Goal: Task Accomplishment & Management: Manage account settings

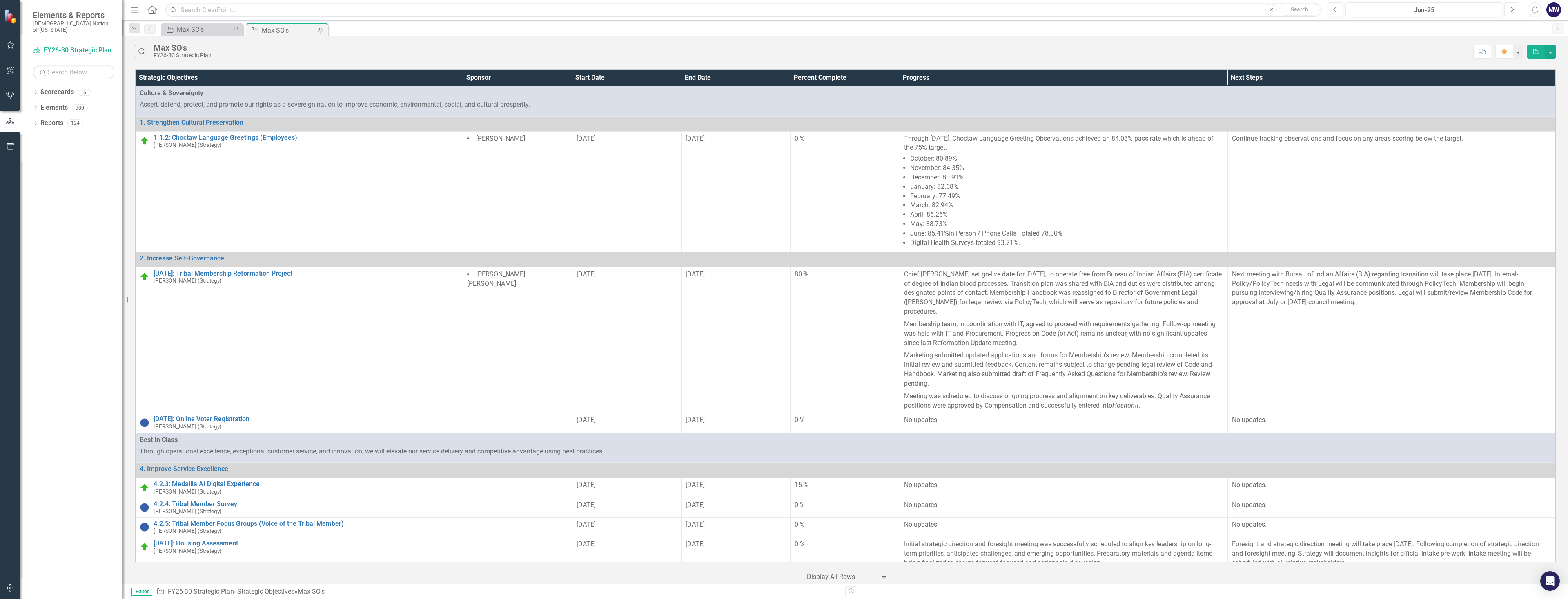
click at [1514, 11] on icon "Next" at bounding box center [1511, 9] width 4 height 8
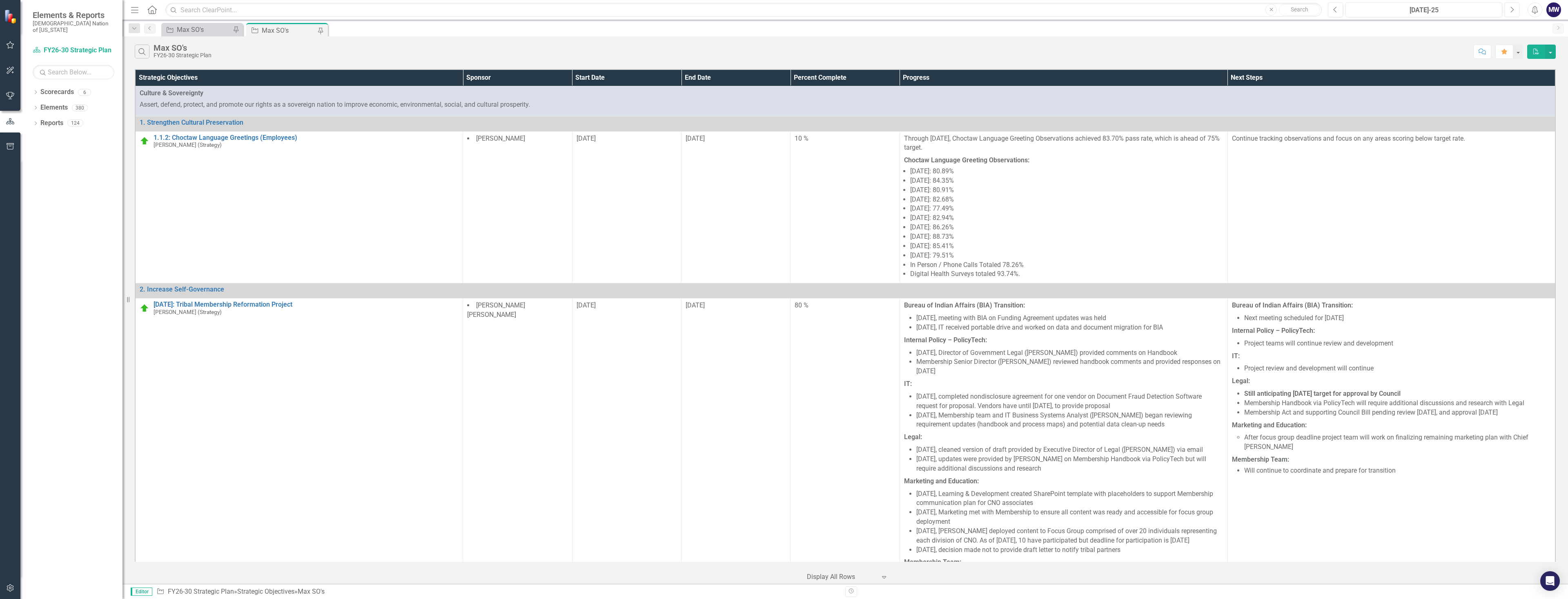
click at [1511, 8] on icon "Next" at bounding box center [1511, 9] width 4 height 8
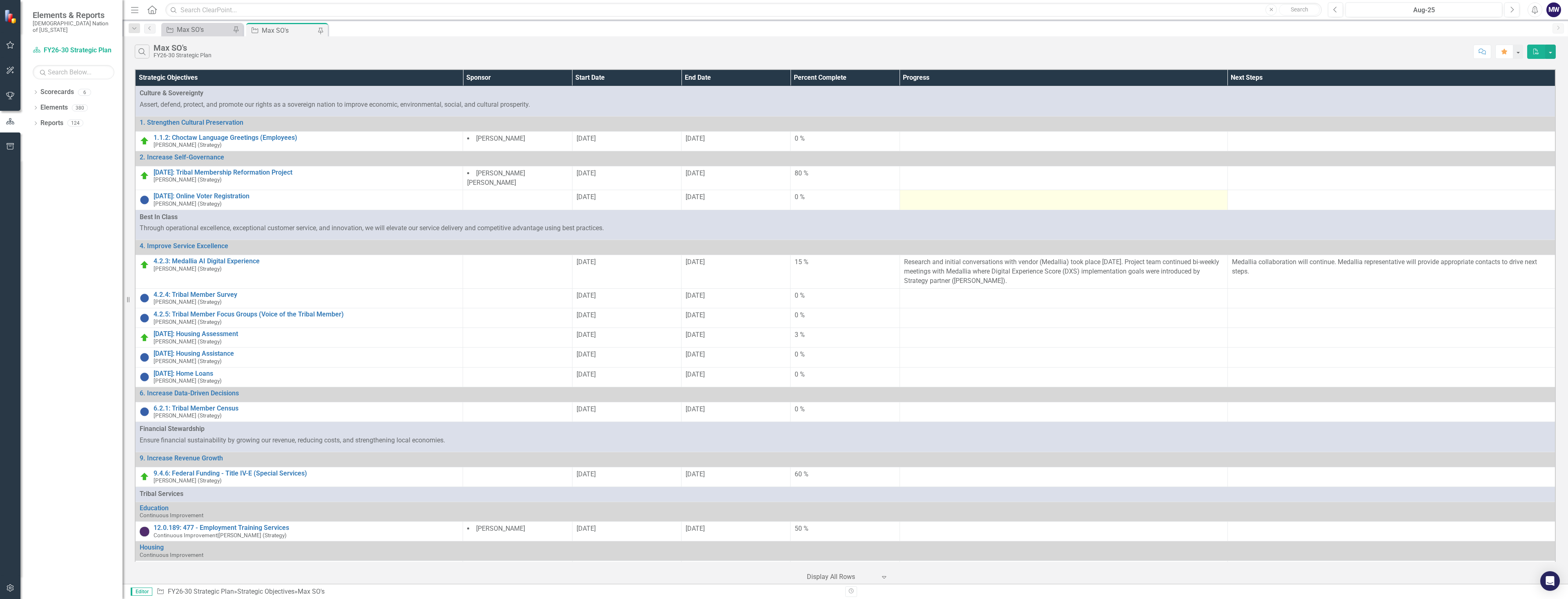
click at [942, 198] on div at bounding box center [1063, 198] width 319 height 10
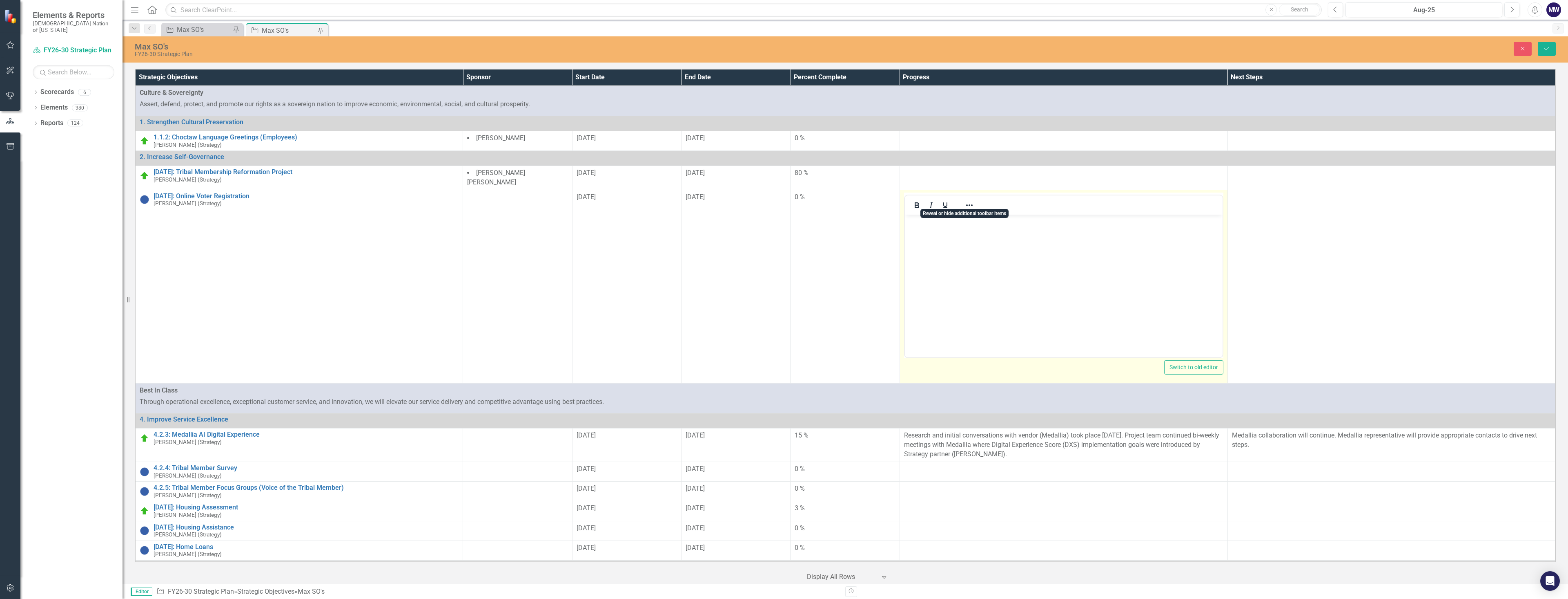
click at [965, 230] on body "Rich Text Area. Press ALT-0 for help." at bounding box center [1062, 276] width 317 height 122
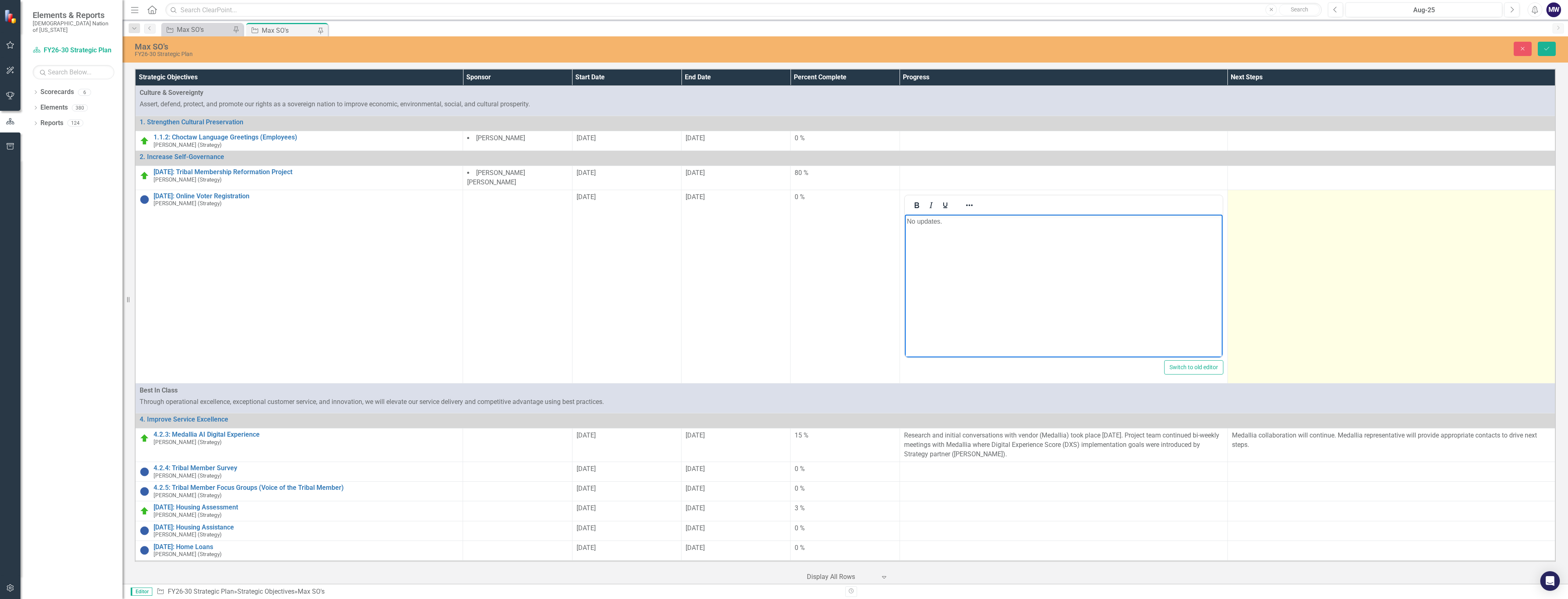
click at [1363, 233] on td at bounding box center [1391, 286] width 328 height 194
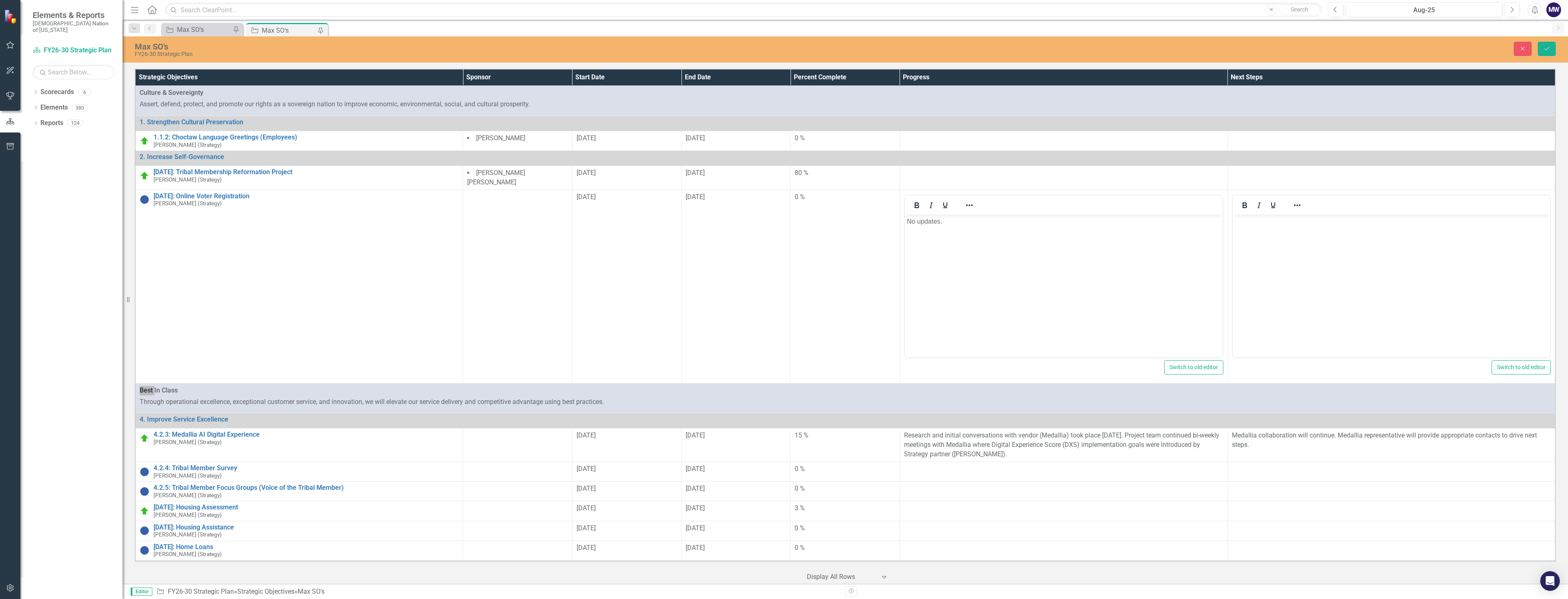
click at [1316, 243] on body "Rich Text Area. Press ALT-0 for help." at bounding box center [1391, 276] width 317 height 122
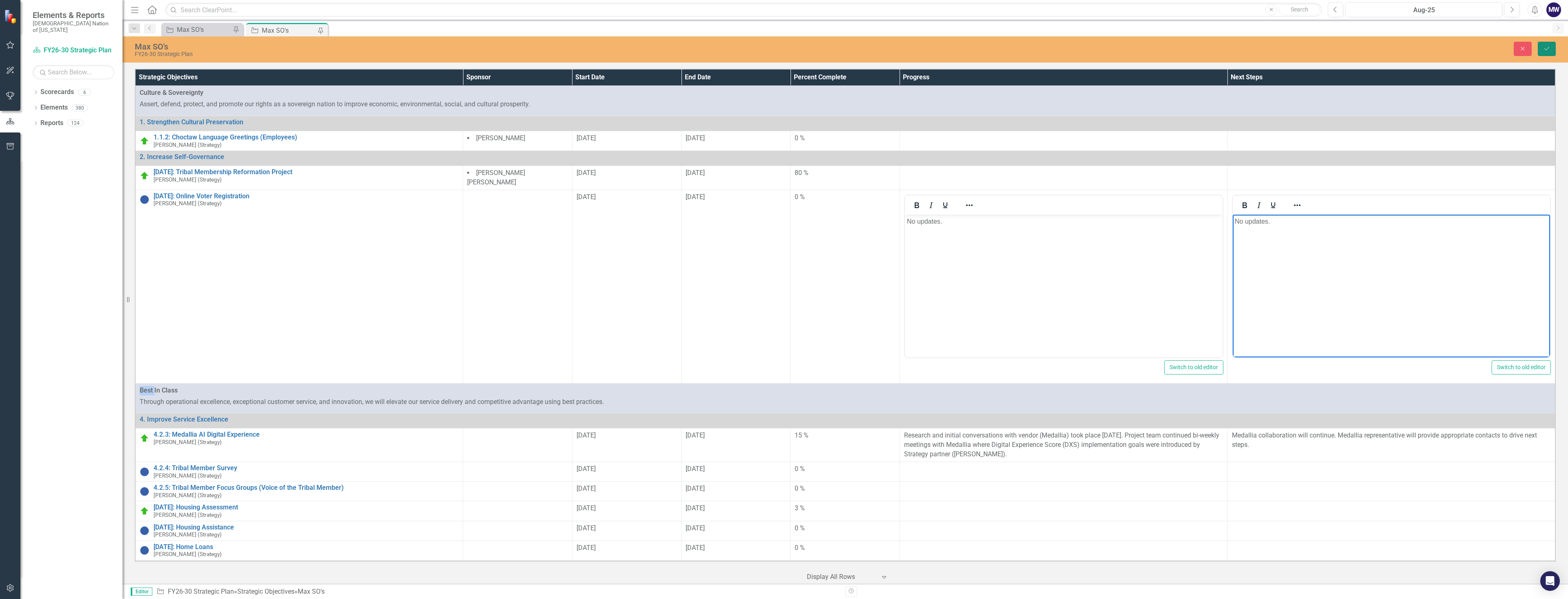
click at [1545, 50] on icon "Save" at bounding box center [1546, 49] width 8 height 6
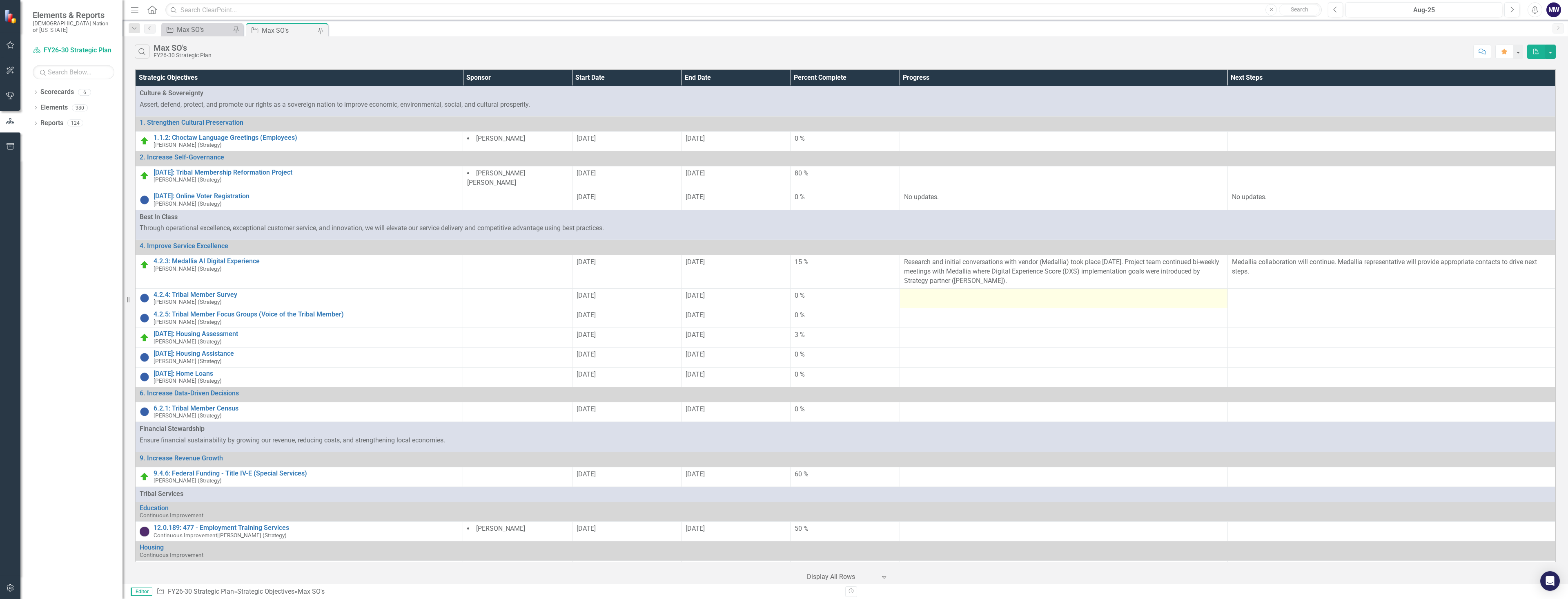
click at [947, 292] on div at bounding box center [1063, 296] width 319 height 10
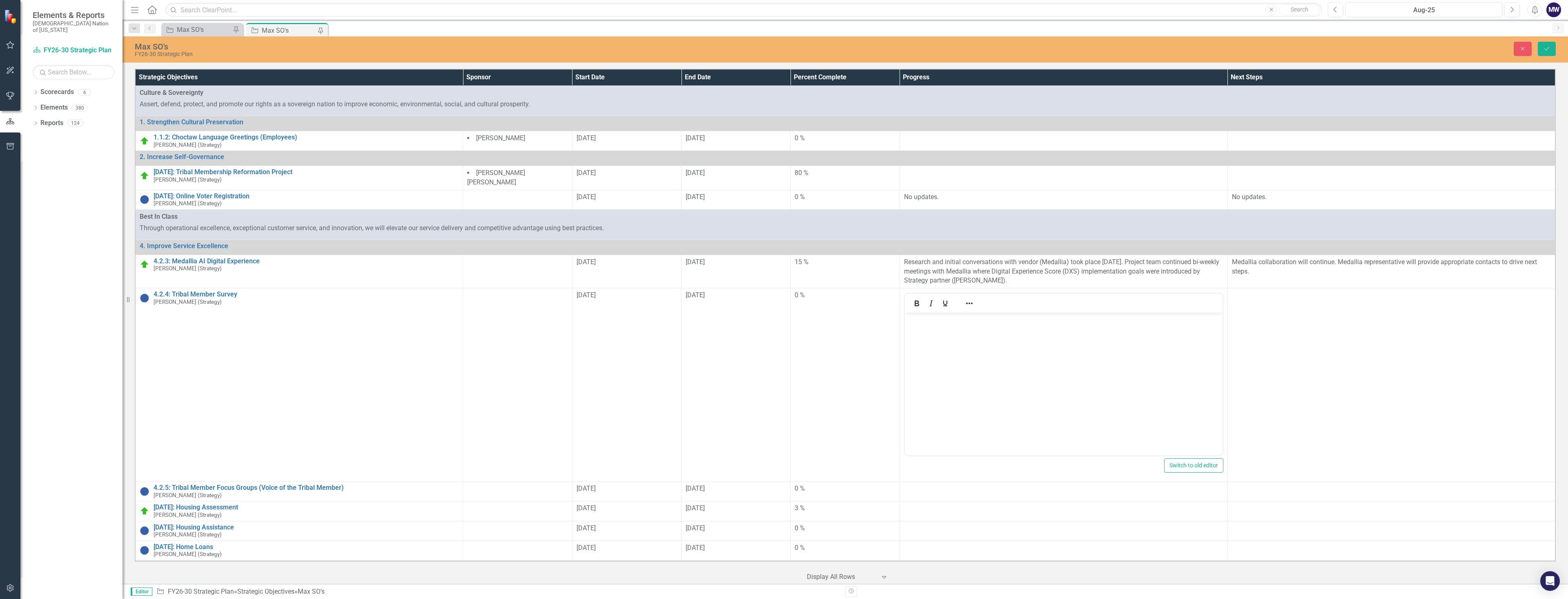
click at [959, 338] on body "Rich Text Area. Press ALT-0 for help." at bounding box center [1062, 374] width 317 height 122
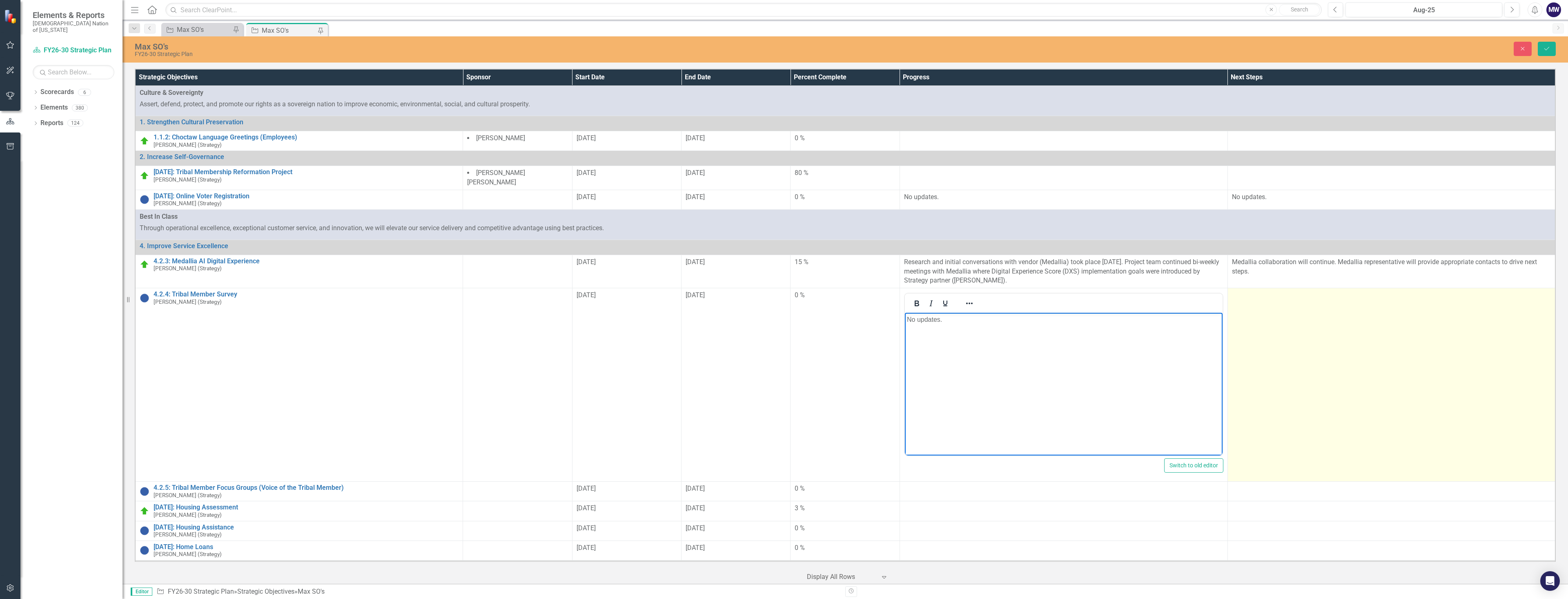
click at [1279, 331] on td at bounding box center [1391, 385] width 328 height 194
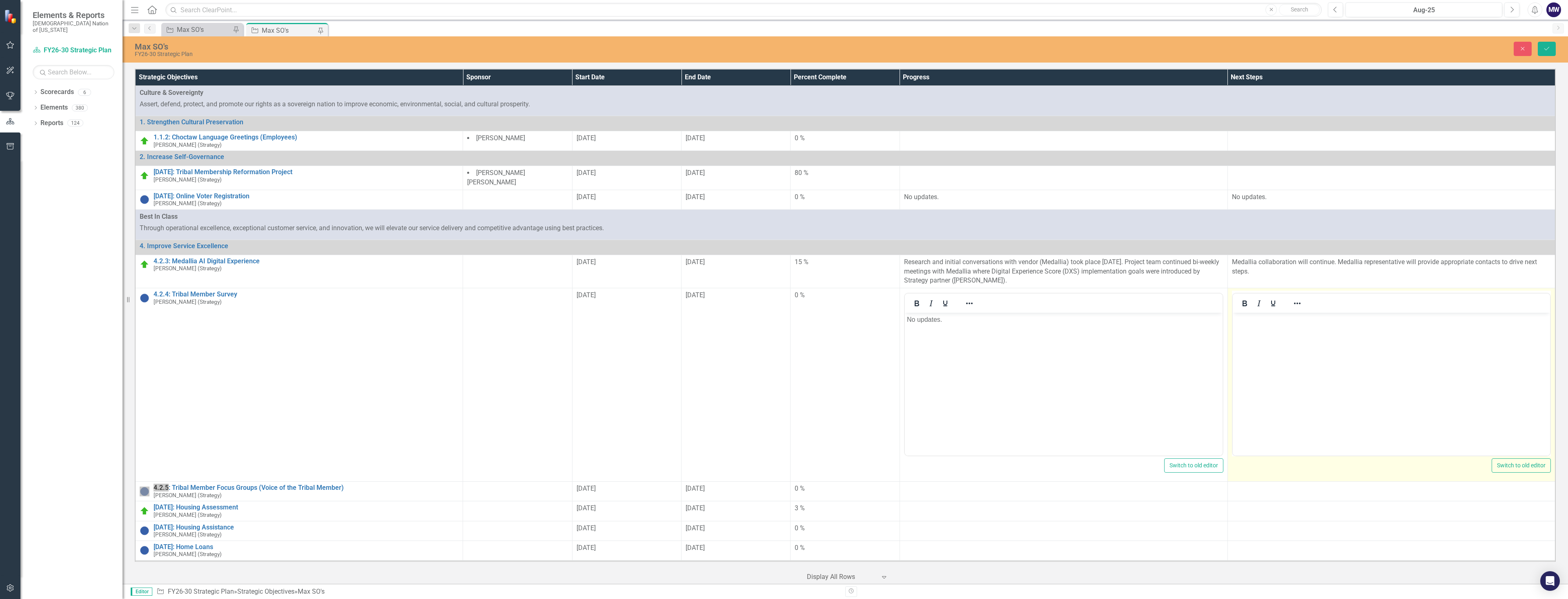
click at [1280, 353] on body "Rich Text Area. Press ALT-0 for help." at bounding box center [1391, 374] width 317 height 122
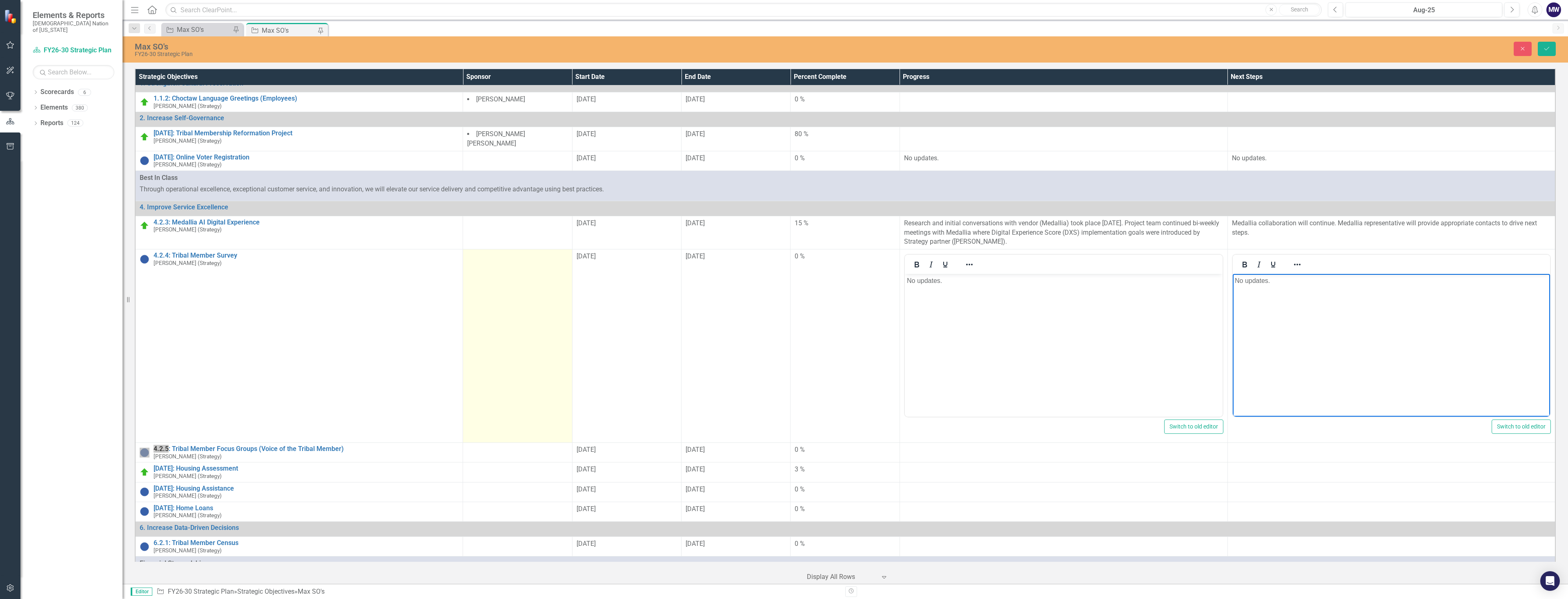
scroll to position [41, 0]
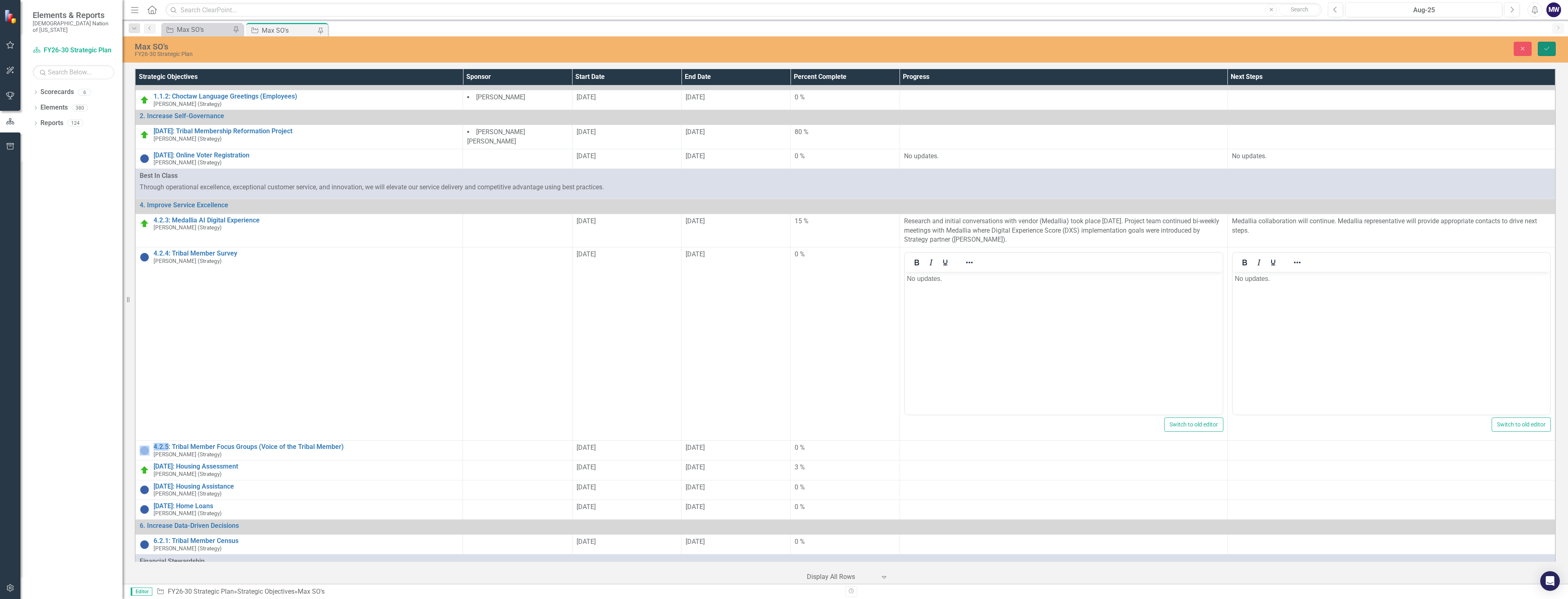
click at [1551, 49] on button "Save" at bounding box center [1546, 49] width 18 height 14
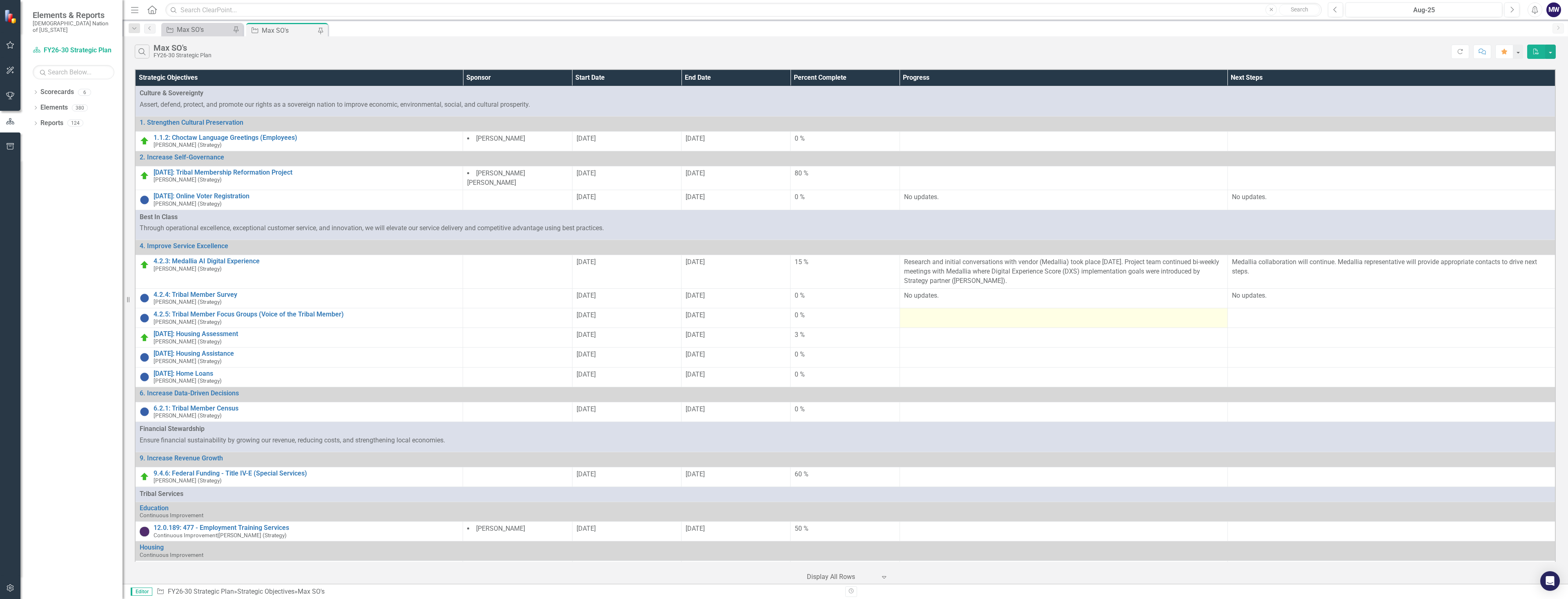
click at [983, 311] on div at bounding box center [1063, 316] width 319 height 10
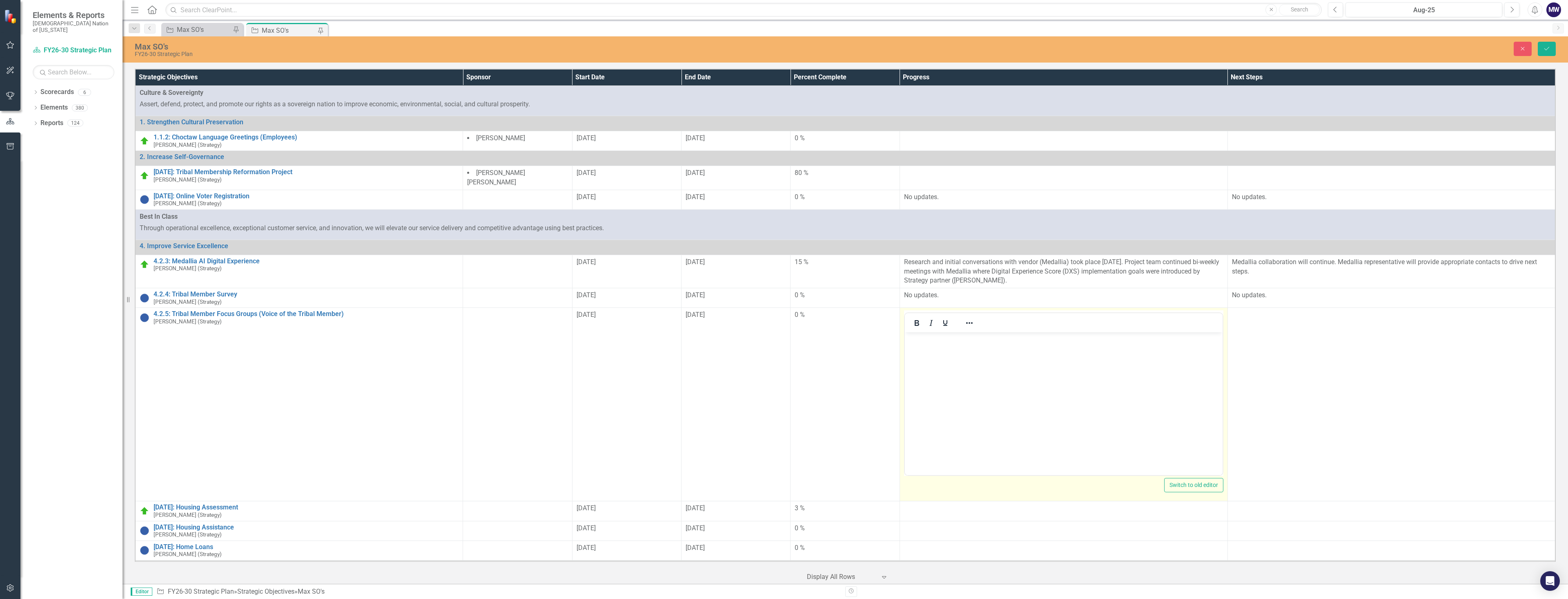
scroll to position [0, 0]
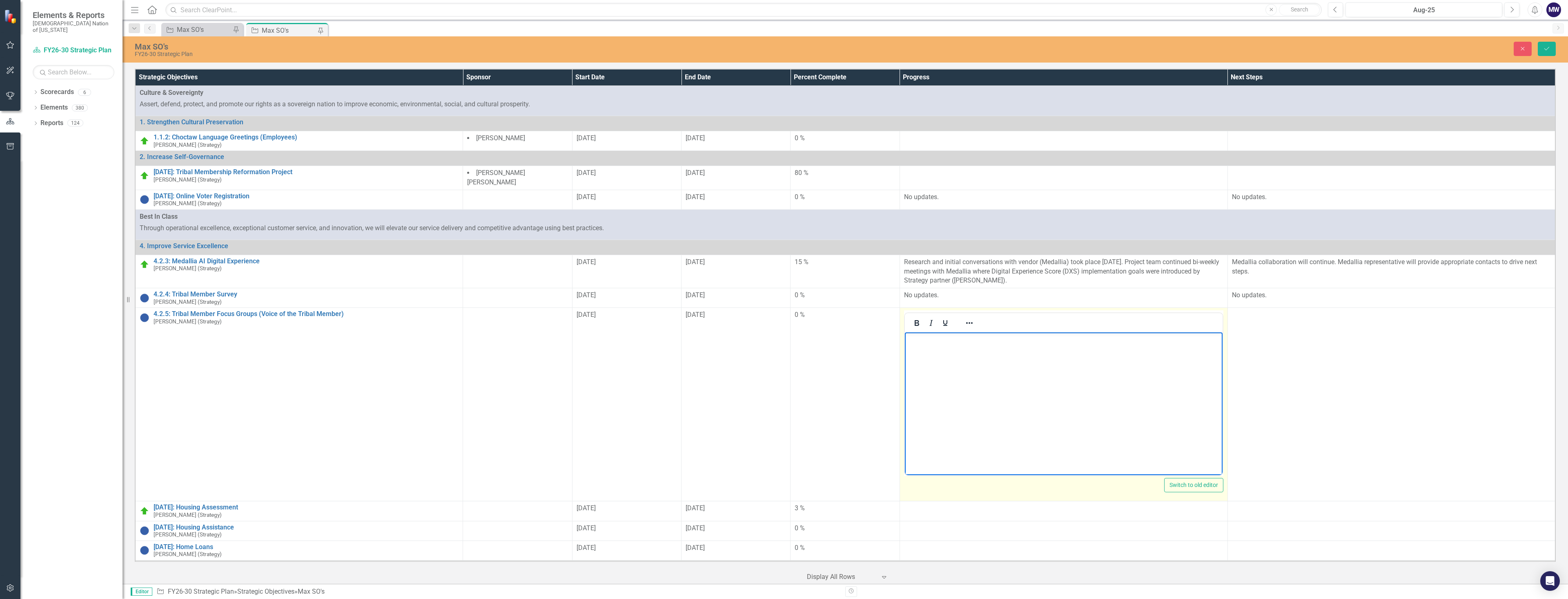
click at [959, 357] on body "Rich Text Area. Press ALT-0 for help." at bounding box center [1062, 394] width 317 height 122
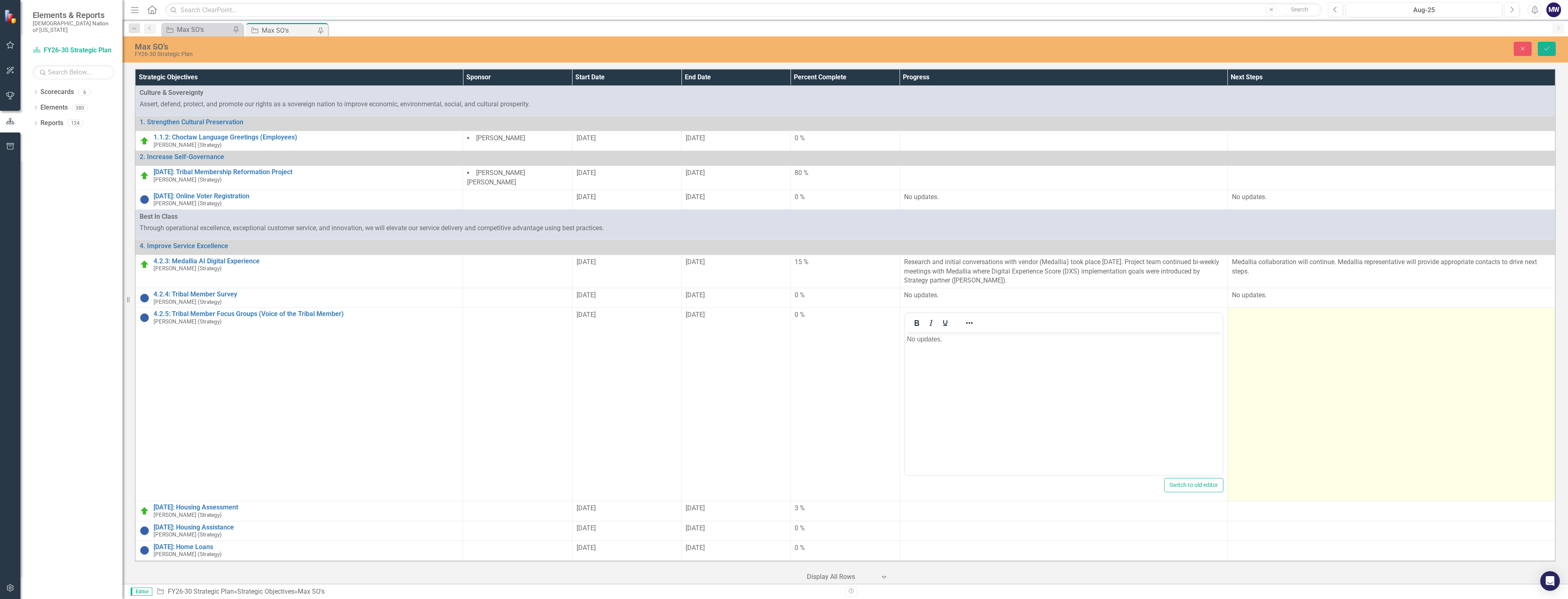
click at [1298, 334] on td at bounding box center [1391, 404] width 328 height 194
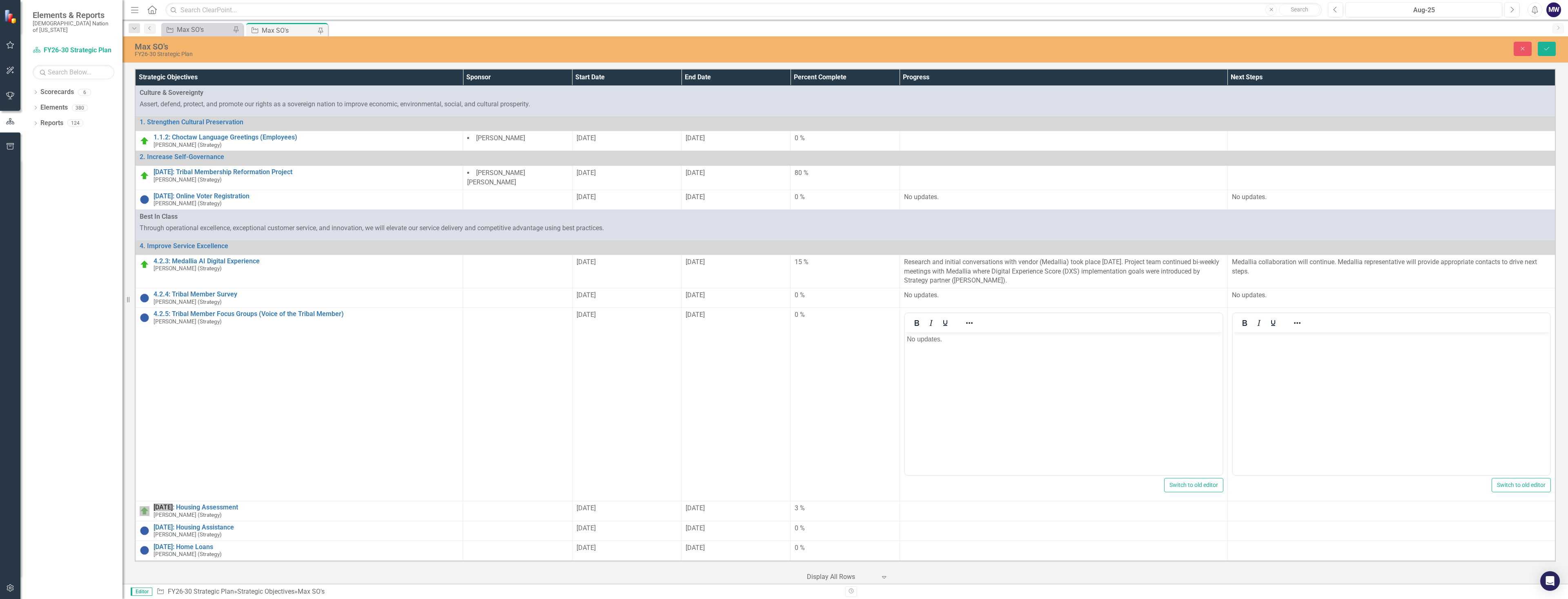
click at [1282, 364] on body "Rich Text Area. Press ALT-0 for help." at bounding box center [1391, 394] width 317 height 122
click at [1542, 50] on button "Save" at bounding box center [1546, 49] width 18 height 14
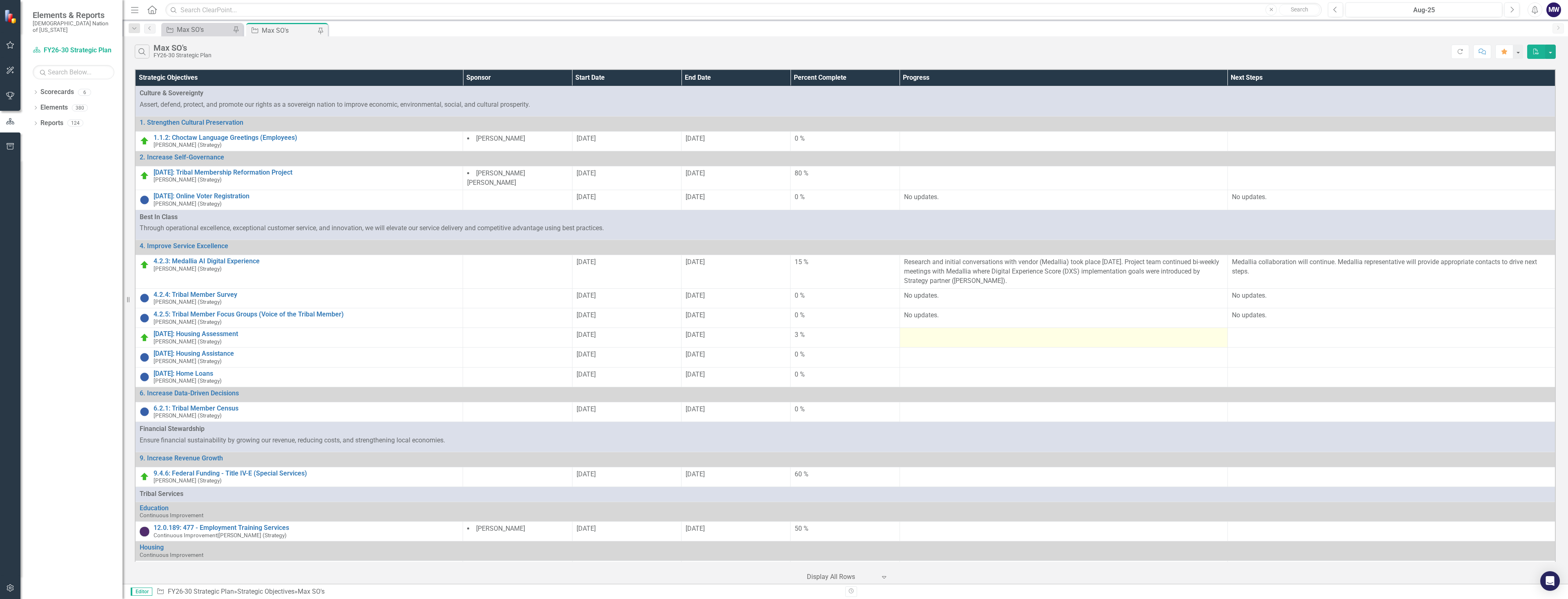
click at [980, 332] on div at bounding box center [1063, 335] width 319 height 10
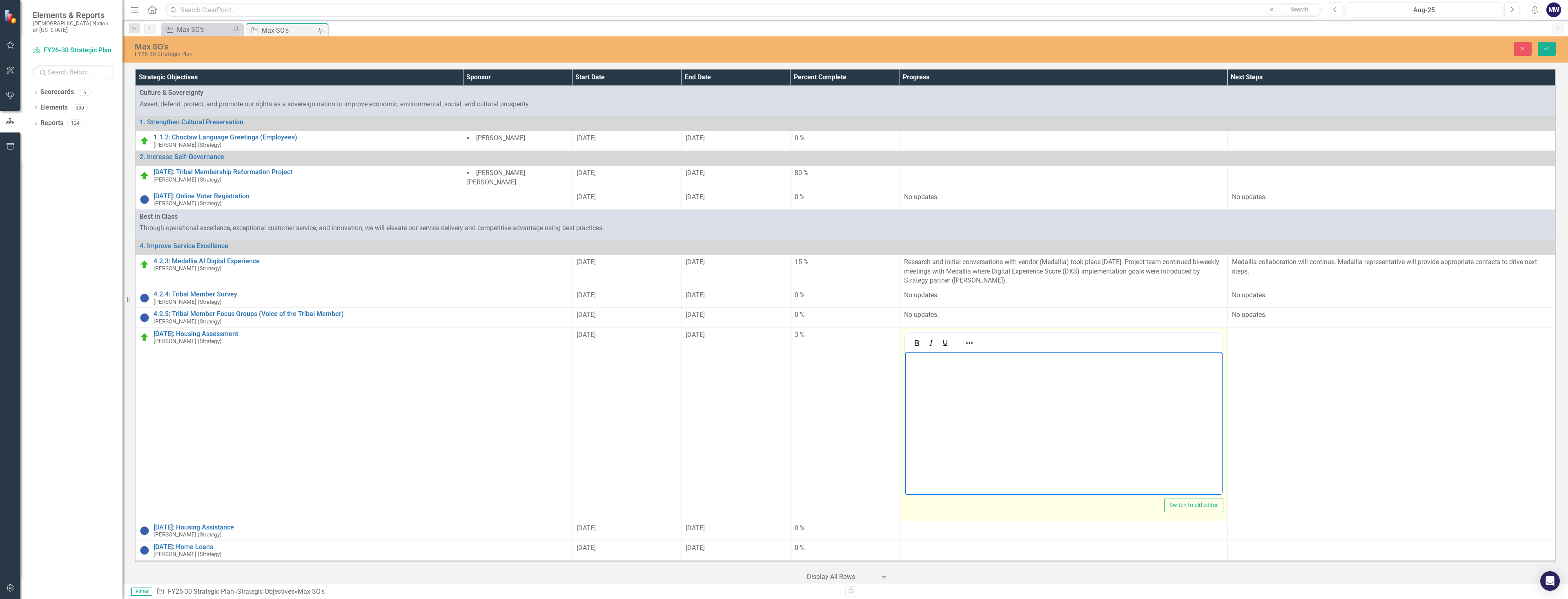
click at [946, 387] on body "Rich Text Area. Press ALT-0 for help." at bounding box center [1062, 413] width 317 height 122
click at [1070, 369] on p "Strategy presented FY26 - FY31 Strategic Plan to Housing Senior leadership casc…" at bounding box center [1063, 363] width 314 height 19
click at [1206, 367] on p "Strategy presented FY26 - FY31 Strategic Plan to Housing Senior leadership casc…" at bounding box center [1063, 363] width 314 height 19
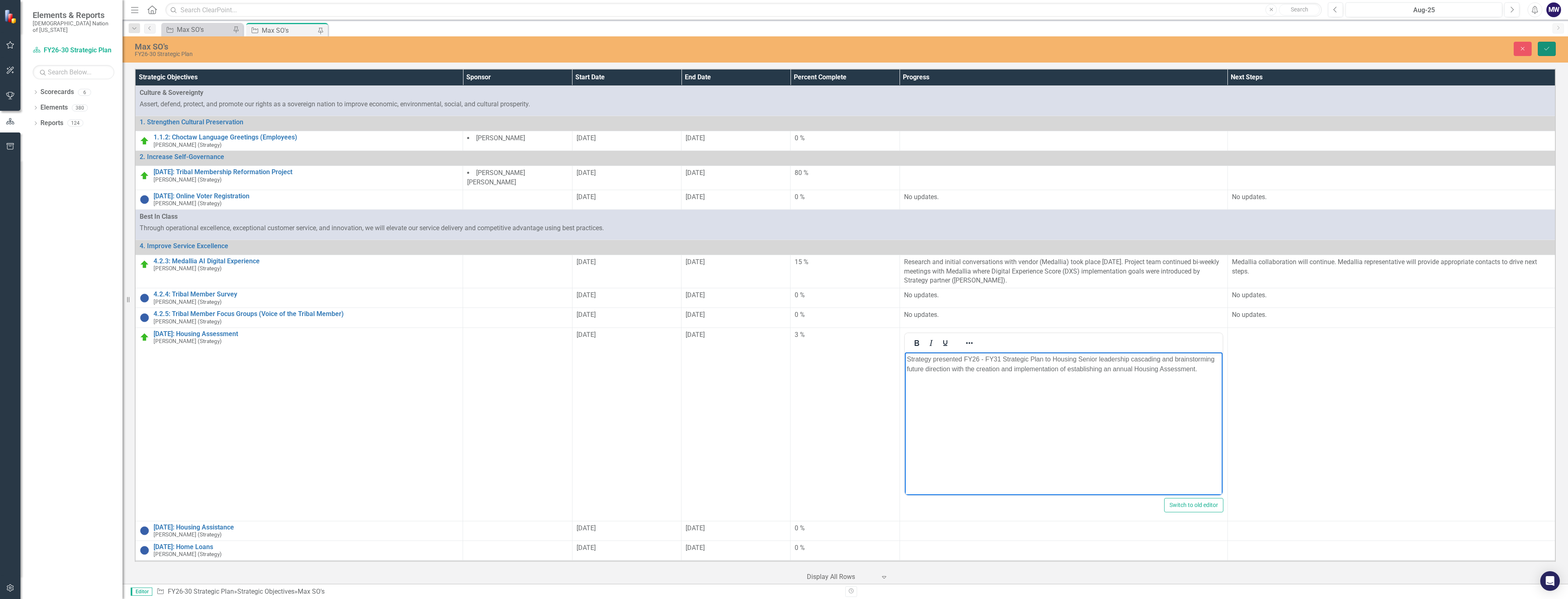
click at [1547, 50] on icon "Save" at bounding box center [1546, 49] width 8 height 6
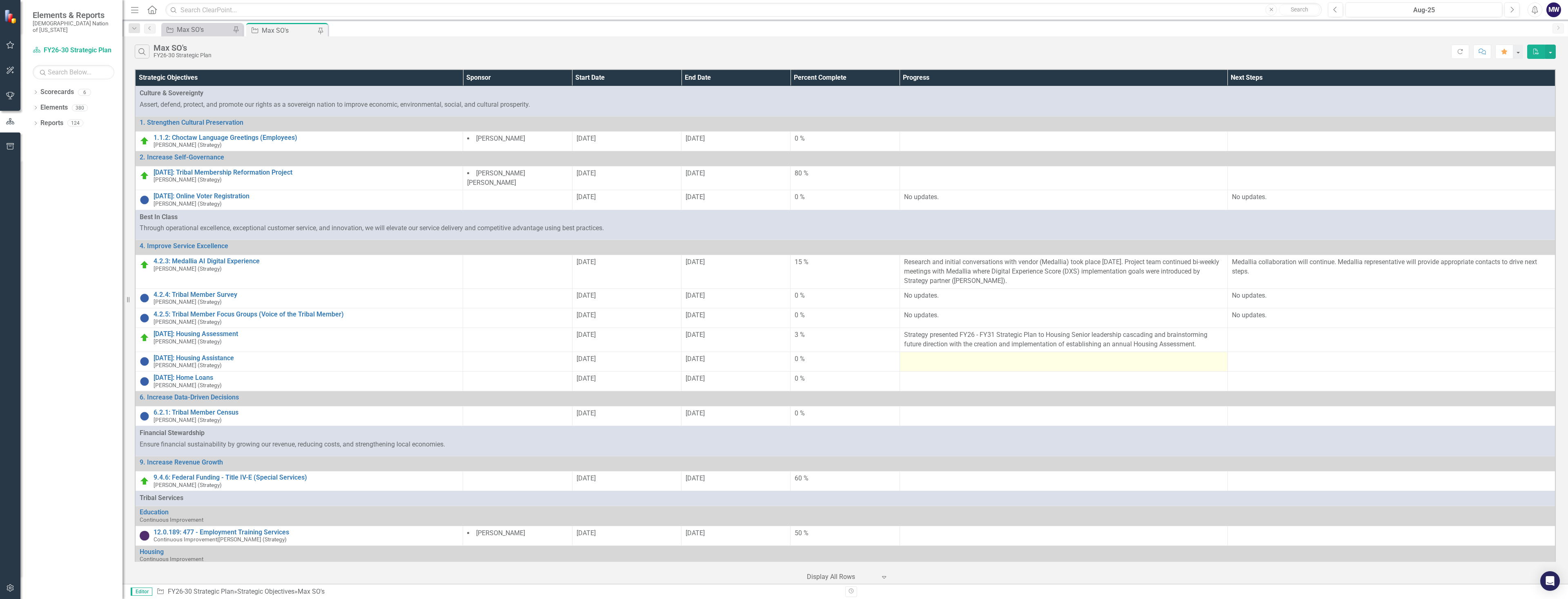
click at [933, 359] on div at bounding box center [1063, 359] width 319 height 10
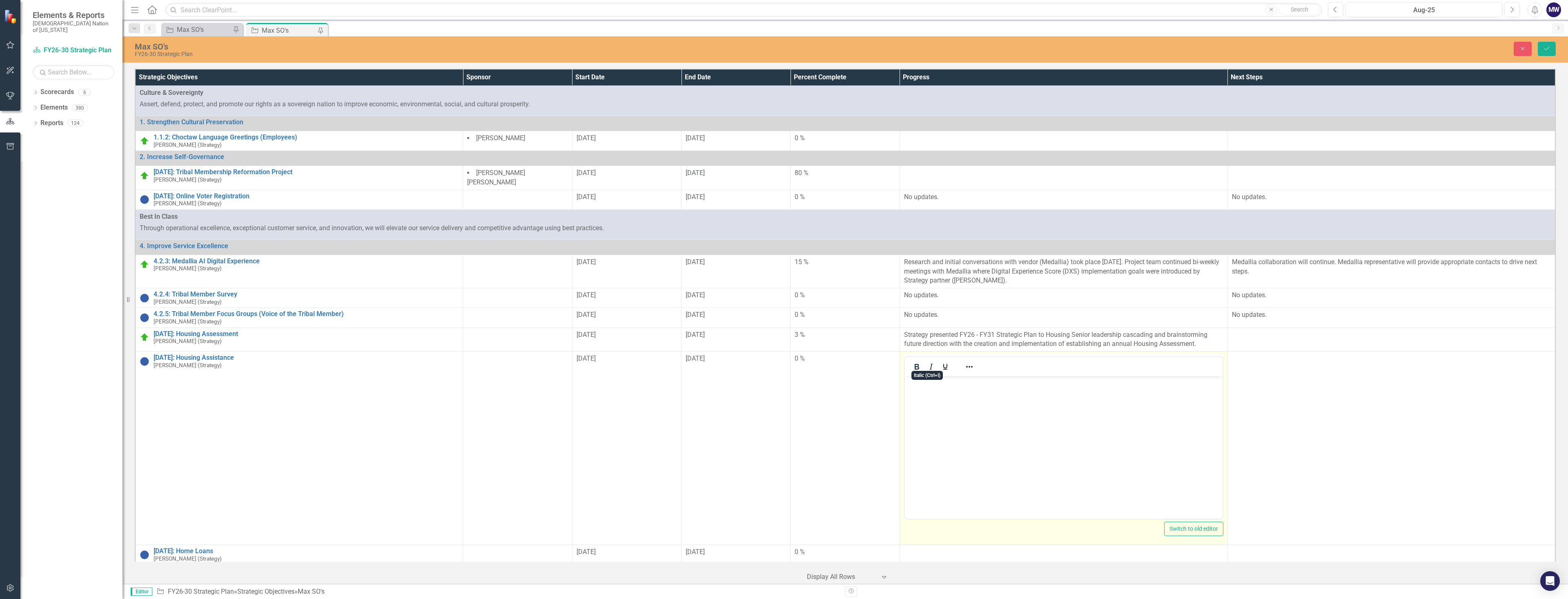
click at [1020, 421] on body "Rich Text Area. Press ALT-0 for help." at bounding box center [1062, 437] width 317 height 122
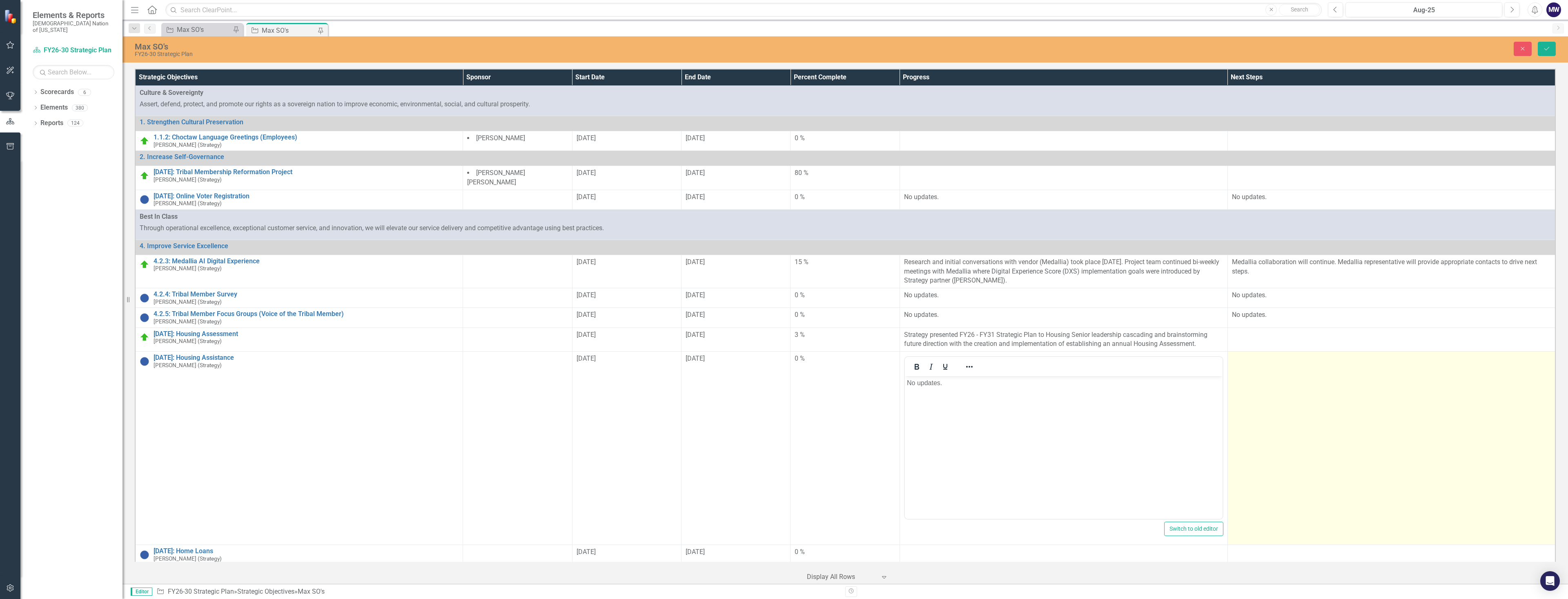
click at [1300, 374] on td at bounding box center [1391, 447] width 328 height 194
click at [1300, 374] on td at bounding box center [1391, 447] width 328 height 194
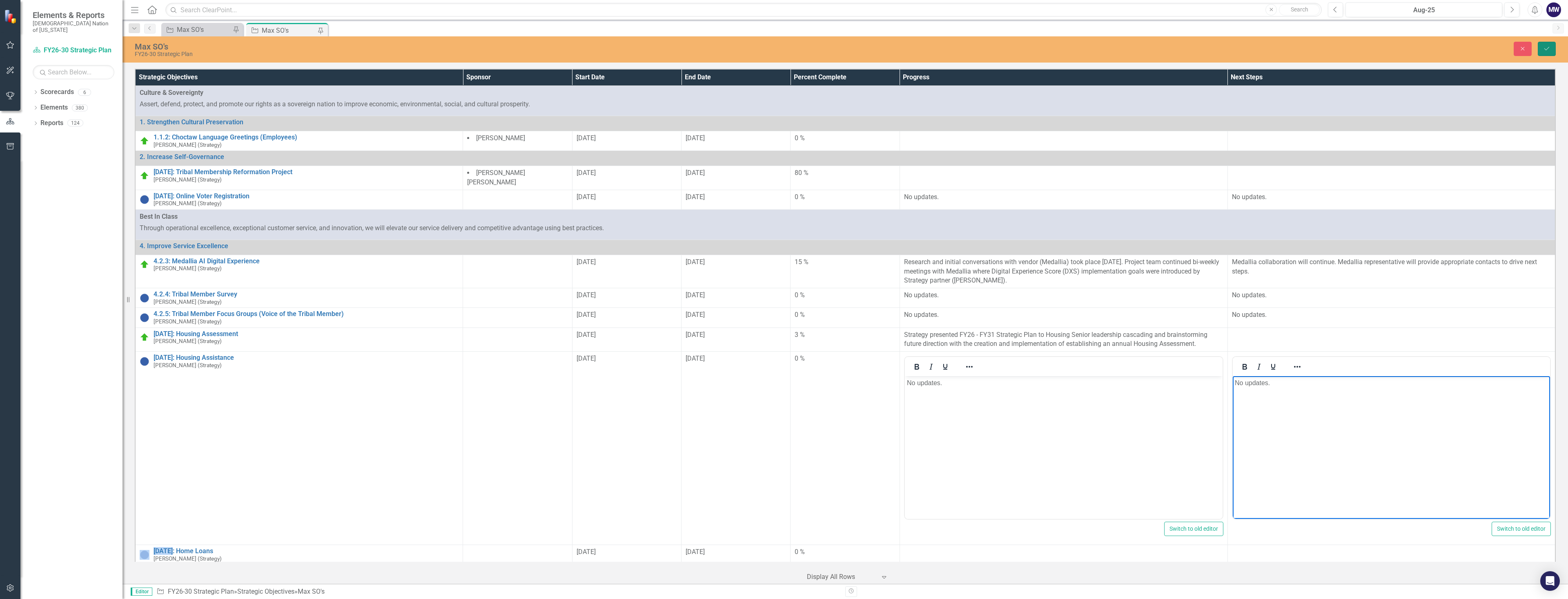
click at [1547, 49] on icon "Save" at bounding box center [1546, 49] width 8 height 6
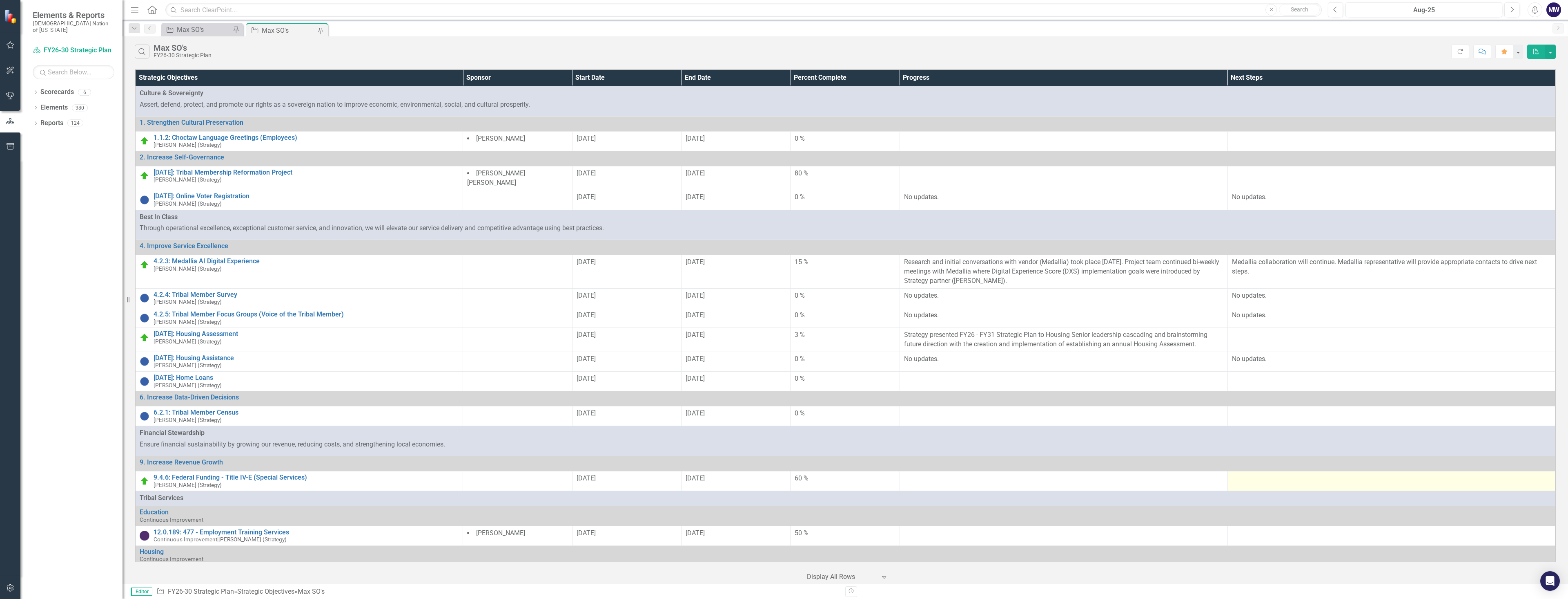
scroll to position [122, 0]
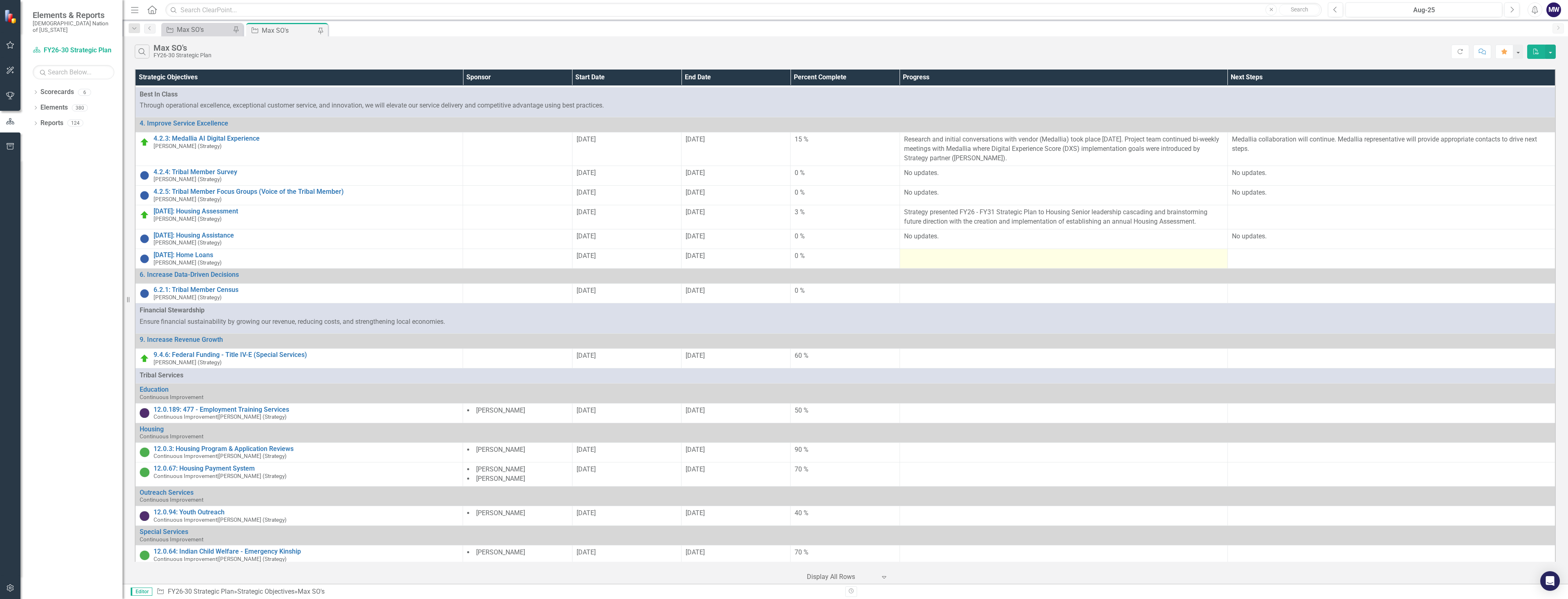
click at [943, 251] on div at bounding box center [1063, 256] width 319 height 10
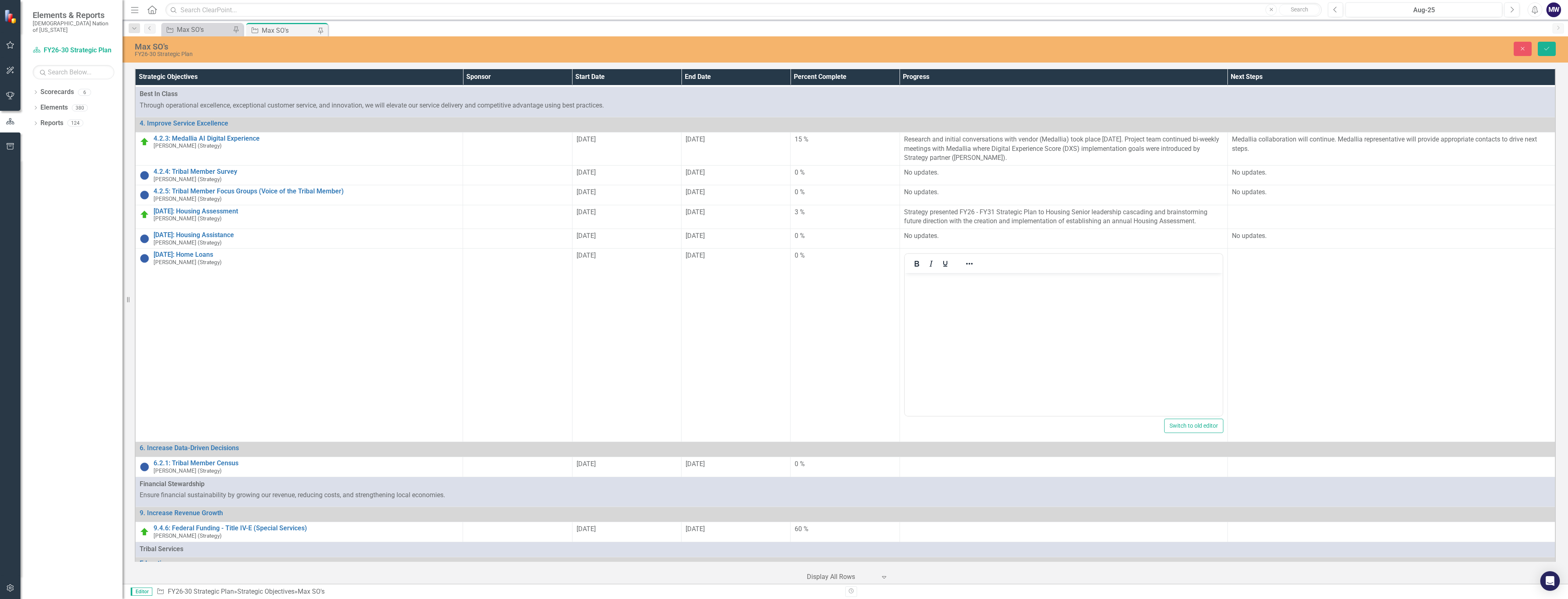
scroll to position [0, 0]
click at [965, 289] on body "Rich Text Area. Press ALT-0 for help." at bounding box center [1062, 334] width 317 height 122
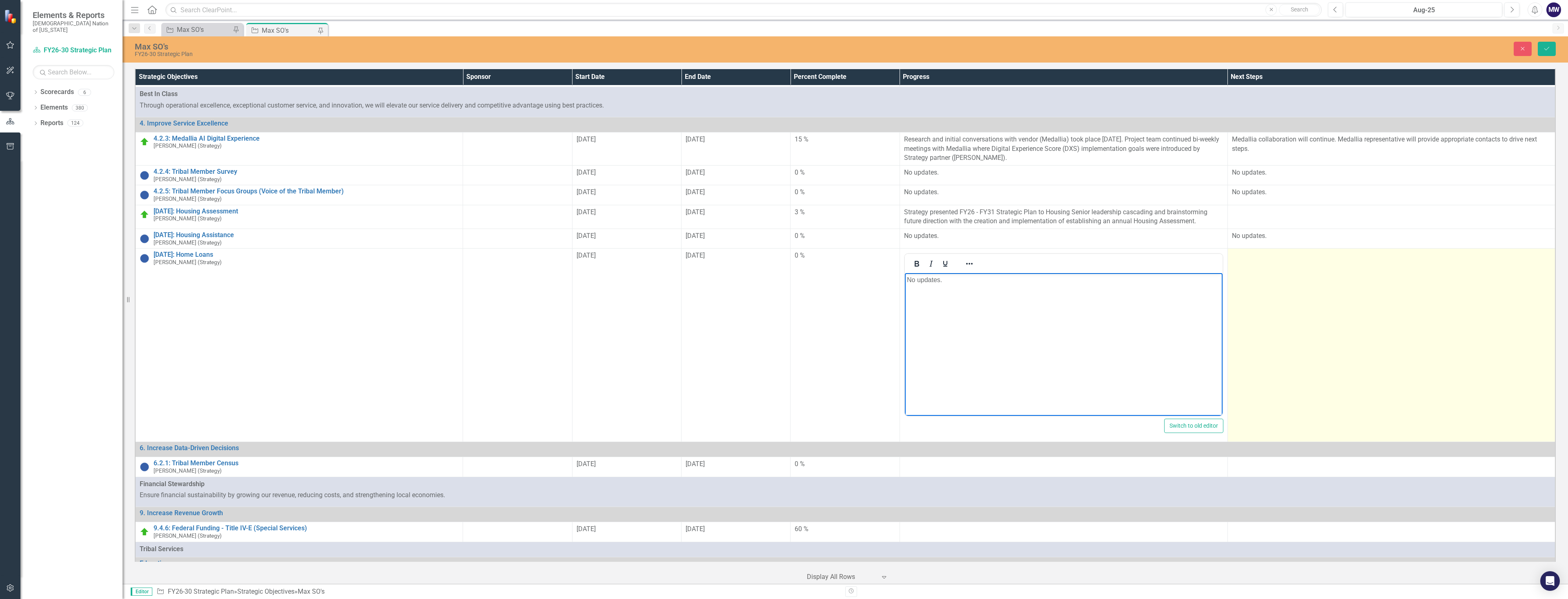
click at [1353, 283] on td at bounding box center [1391, 345] width 328 height 194
click at [1351, 285] on td at bounding box center [1391, 345] width 328 height 194
click at [1286, 302] on td at bounding box center [1391, 345] width 328 height 194
click at [1281, 304] on td at bounding box center [1391, 345] width 328 height 194
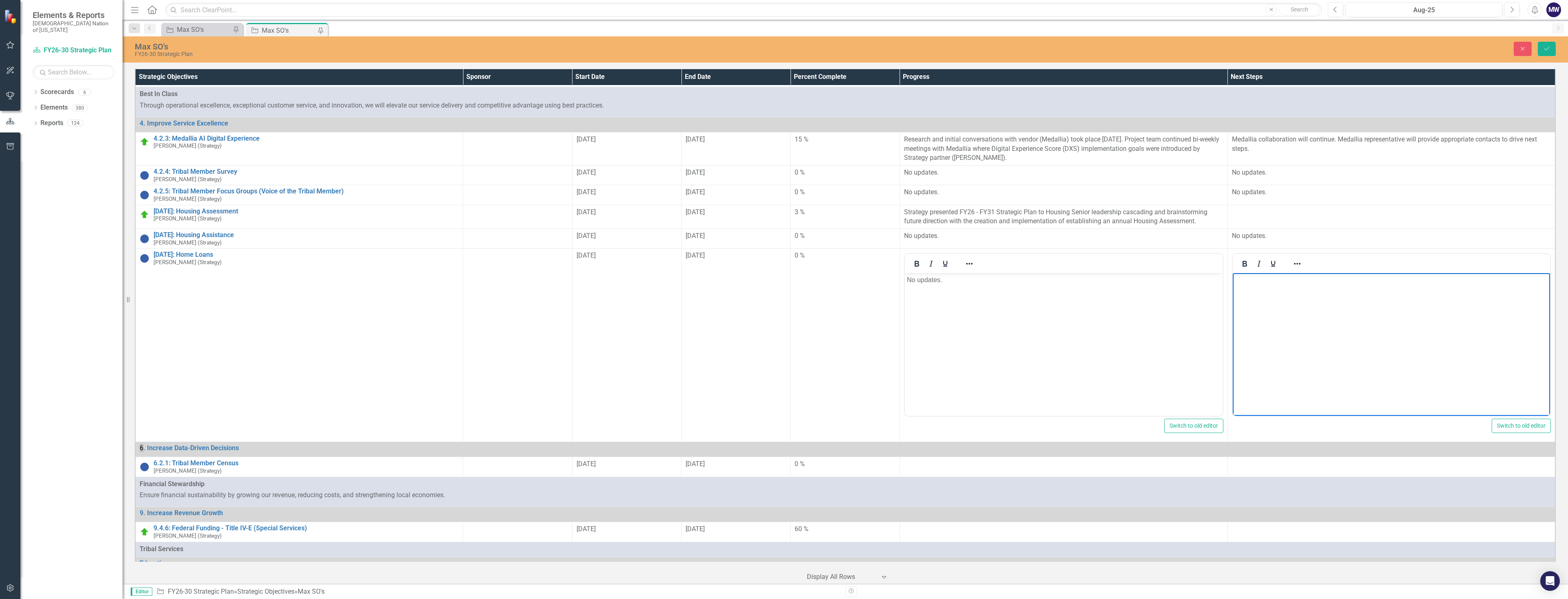
click at [1259, 292] on body "Rich Text Area. Press ALT-0 for help." at bounding box center [1391, 334] width 317 height 122
click at [1541, 50] on button "Save" at bounding box center [1546, 49] width 18 height 14
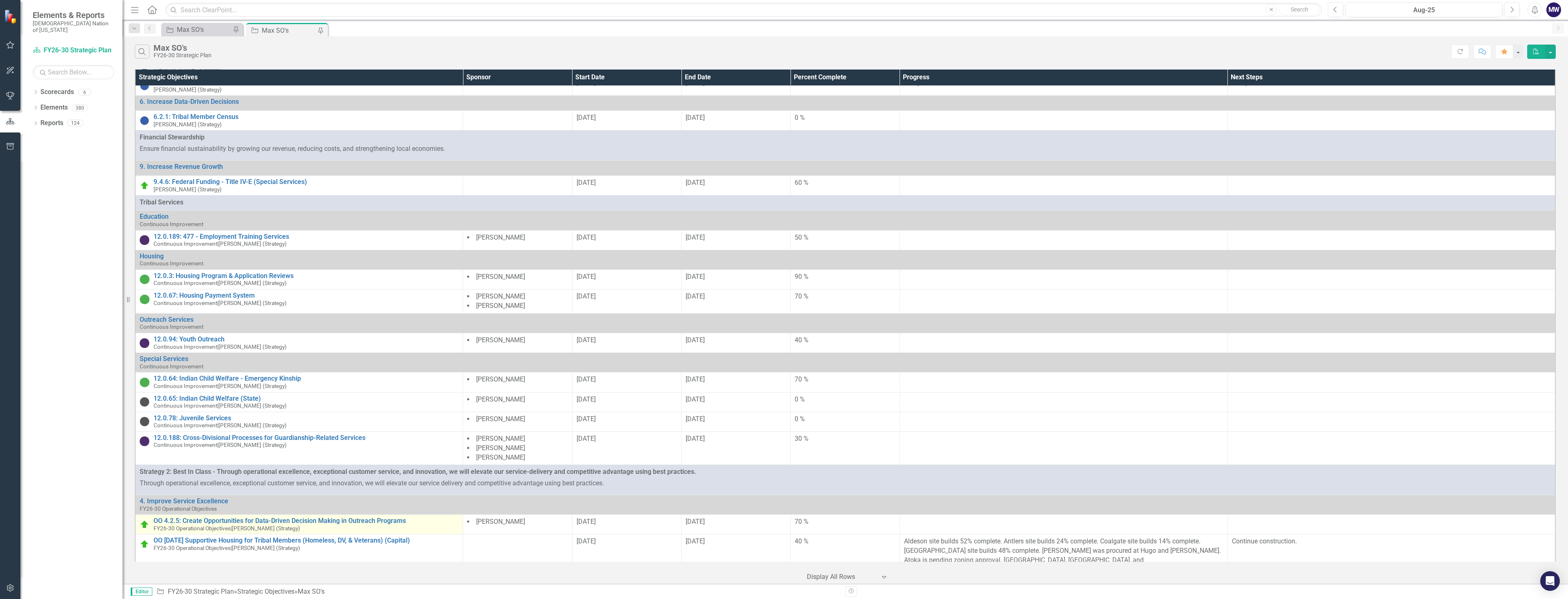
scroll to position [298, 0]
